Goal: Task Accomplishment & Management: Manage account settings

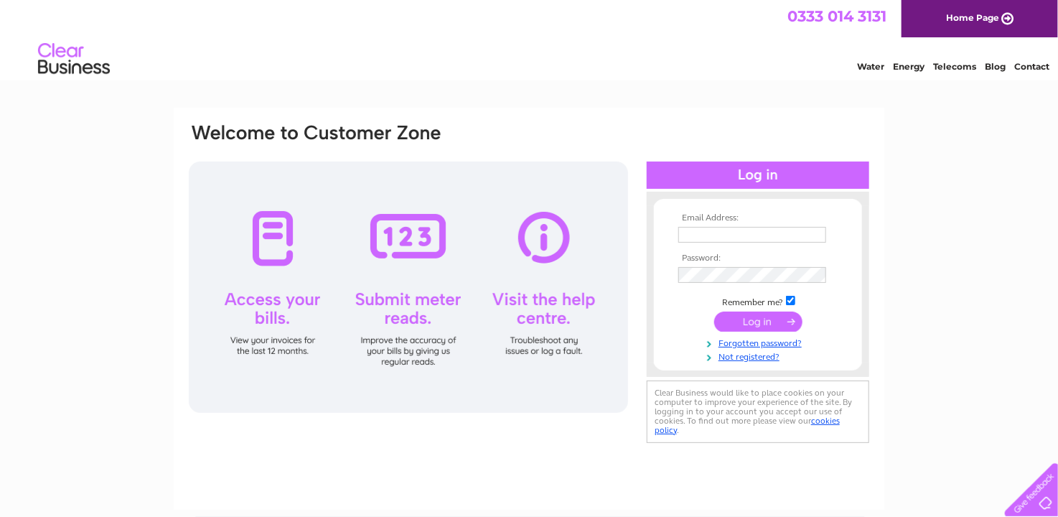
type input "bristolinstallations@gmail.com"
click at [759, 321] on input "submit" at bounding box center [758, 321] width 88 height 20
click at [762, 321] on input "submit" at bounding box center [758, 321] width 88 height 20
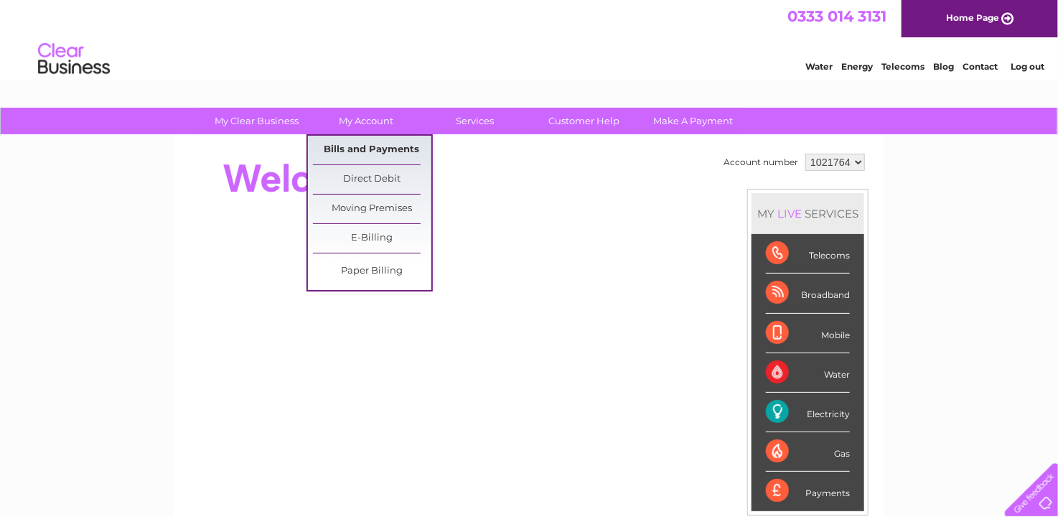
click at [367, 145] on link "Bills and Payments" at bounding box center [372, 150] width 118 height 29
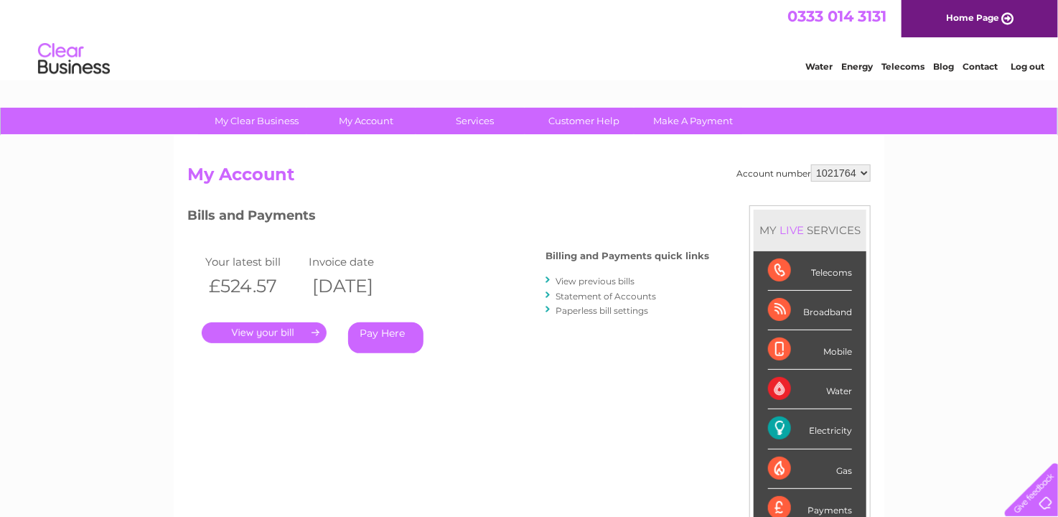
drag, startPoint x: 291, startPoint y: 332, endPoint x: 339, endPoint y: 321, distance: 50.0
click at [291, 331] on link "." at bounding box center [264, 332] width 125 height 21
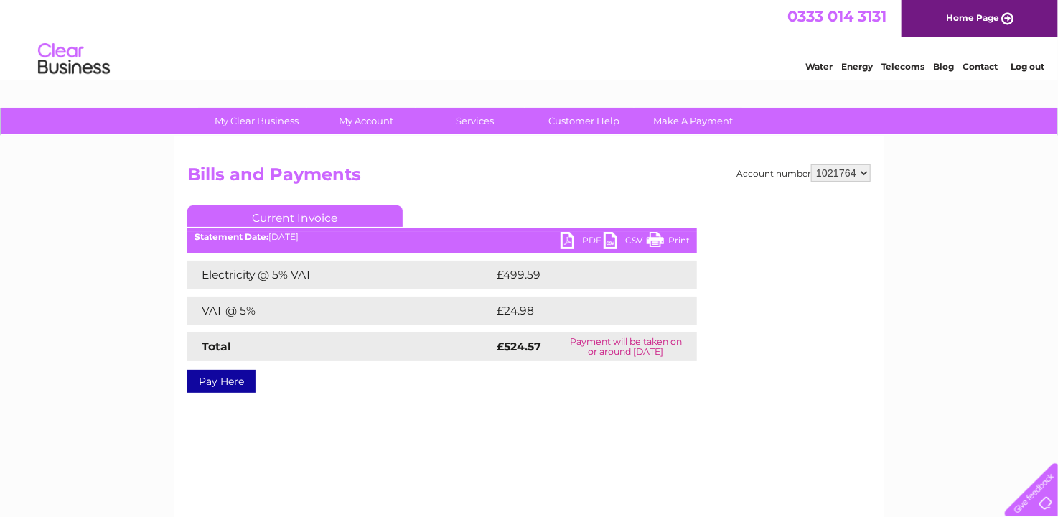
click at [573, 242] on link "PDF" at bounding box center [581, 242] width 43 height 21
